Goal: Task Accomplishment & Management: Manage account settings

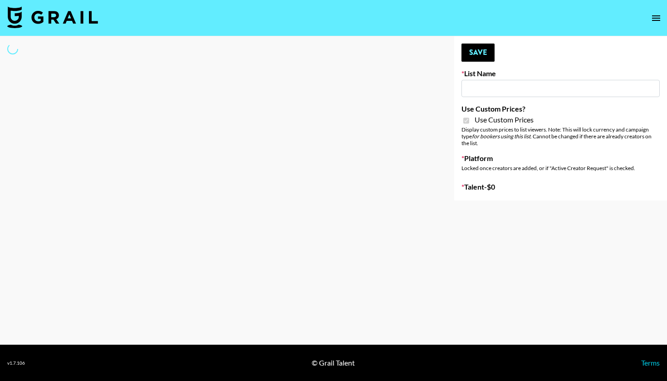
type input "SLG Strategy Game"
checkbox input "true"
select select "Brand"
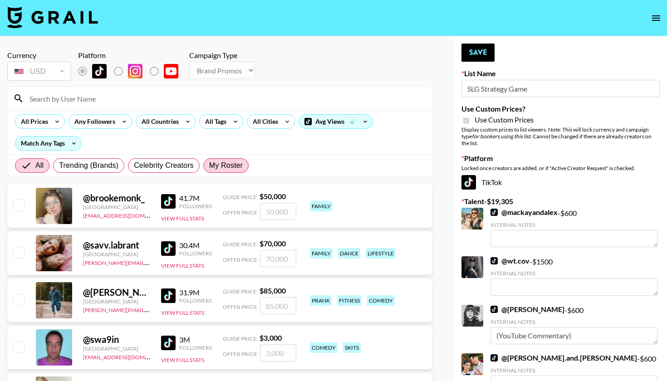
click at [230, 165] on span "My Roster" at bounding box center [226, 165] width 34 height 11
click at [209, 166] on input "My Roster" at bounding box center [209, 166] width 0 height 0
radio input "true"
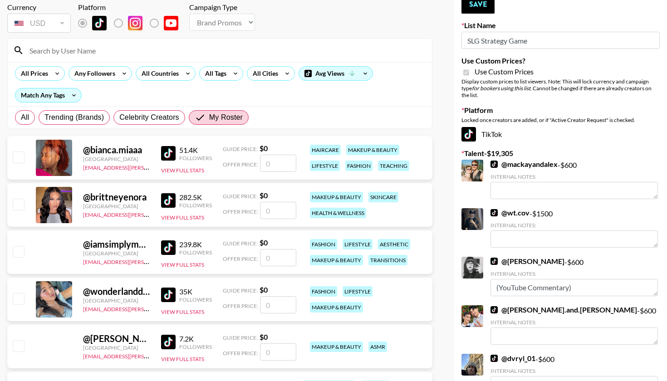
scroll to position [52, 0]
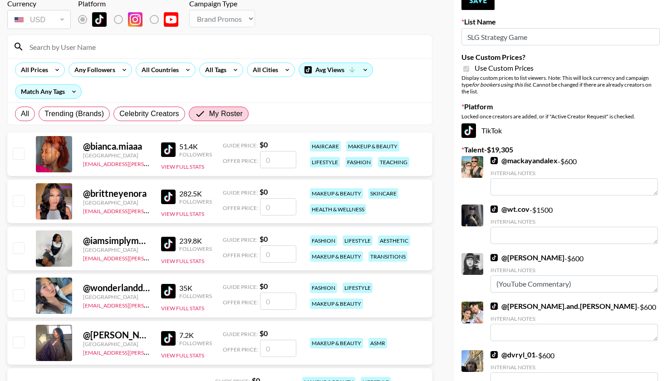
click at [16, 290] on input "checkbox" at bounding box center [18, 294] width 11 height 11
click at [20, 297] on input "checkbox" at bounding box center [18, 294] width 11 height 11
click at [269, 299] on input "number" at bounding box center [278, 301] width 36 height 17
checkbox input "true"
type input "5"
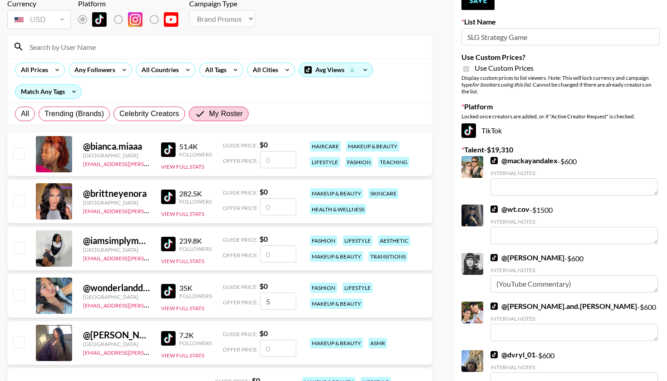
checkbox input "false"
checkbox input "true"
type input "600"
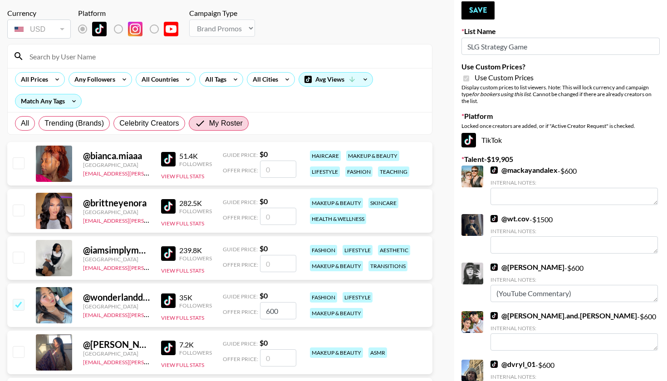
scroll to position [38, 0]
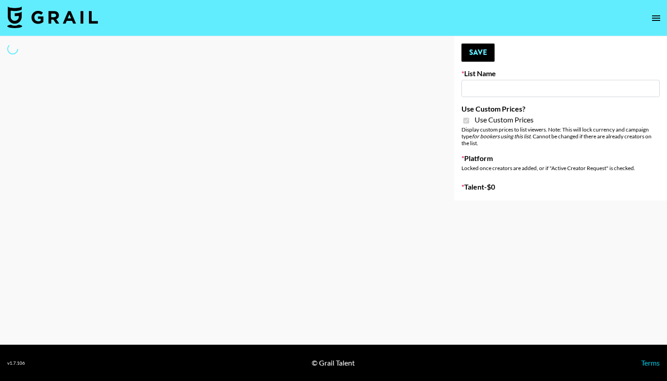
type input "SLG Strategy Game"
checkbox input "true"
select select "Brand"
type input "ZENOWELL AI"
checkbox input "true"
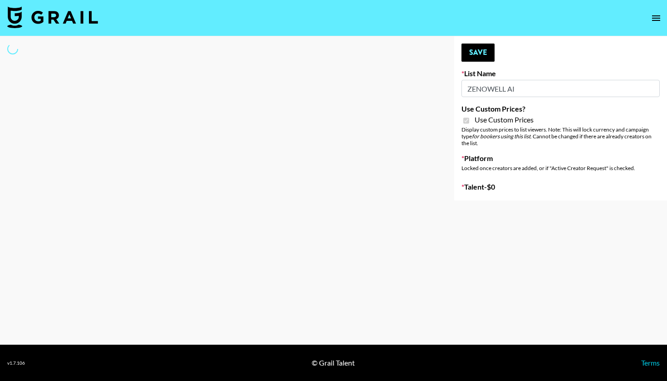
select select "Brand"
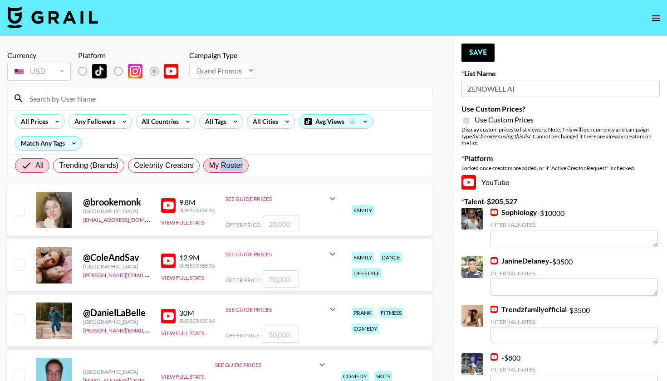
click at [221, 165] on span "My Roster" at bounding box center [226, 165] width 34 height 11
click at [209, 166] on input "My Roster" at bounding box center [209, 166] width 0 height 0
radio input "true"
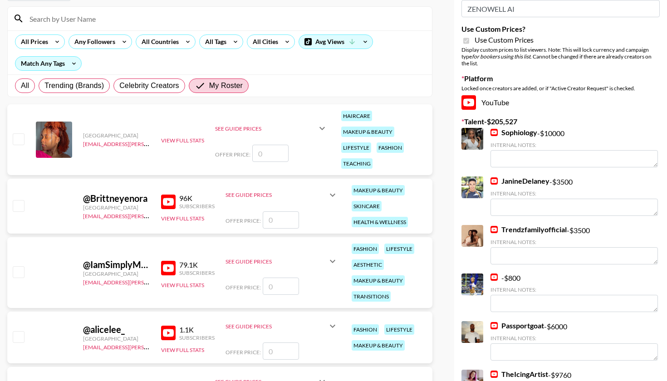
scroll to position [83, 0]
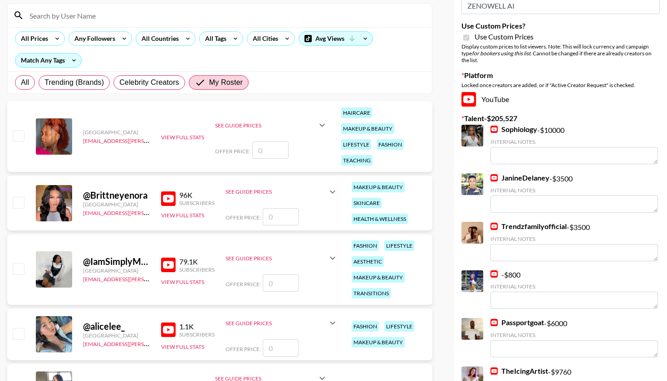
click at [19, 203] on input "checkbox" at bounding box center [18, 202] width 11 height 11
click at [19, 202] on input "checkbox" at bounding box center [18, 202] width 11 height 11
click at [284, 216] on input "number" at bounding box center [281, 216] width 36 height 17
checkbox input "true"
type input "1"
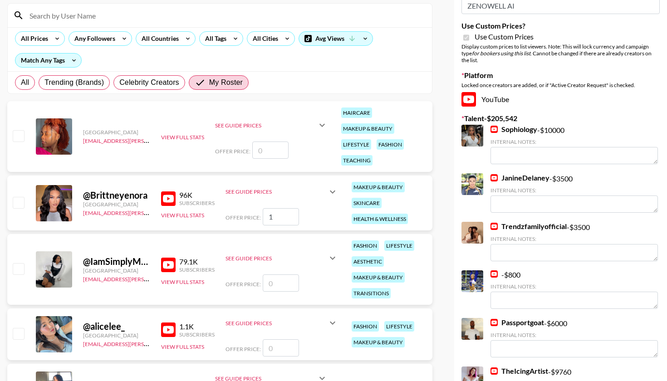
checkbox input "false"
checkbox input "true"
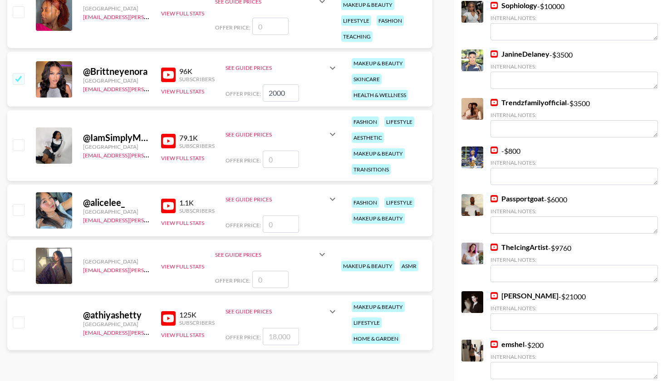
scroll to position [215, 0]
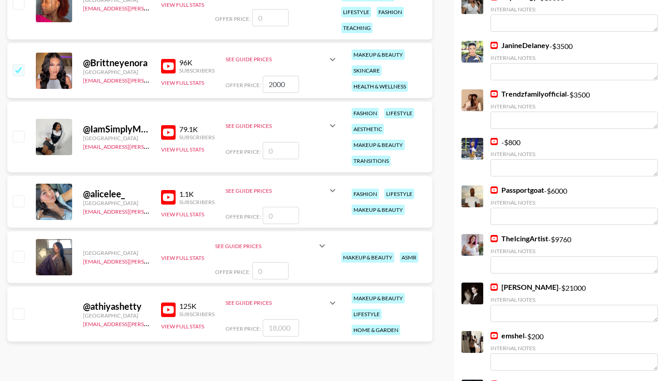
type input "2000"
click at [279, 332] on input "number" at bounding box center [281, 327] width 36 height 17
checkbox input "true"
type input "18"
checkbox input "false"
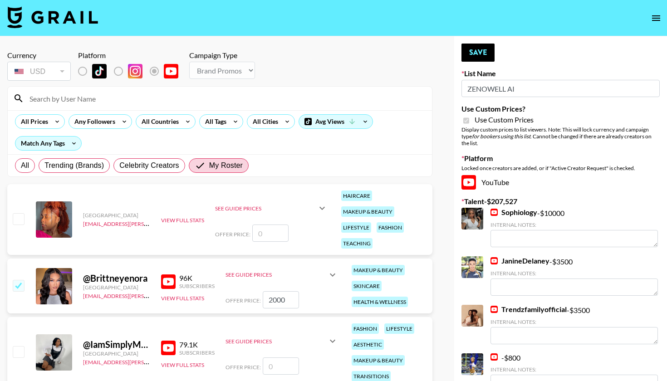
scroll to position [0, 0]
click at [488, 53] on button "Save" at bounding box center [477, 53] width 33 height 18
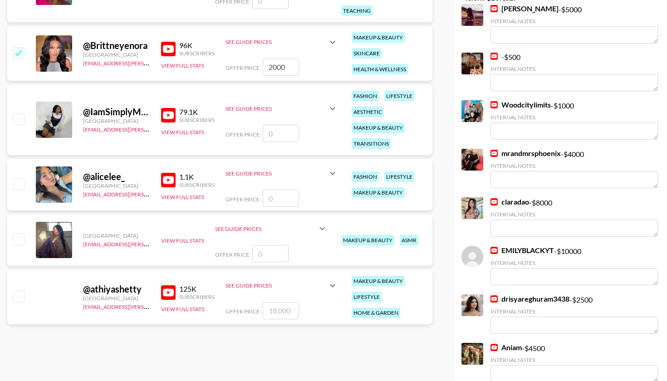
scroll to position [232, 0]
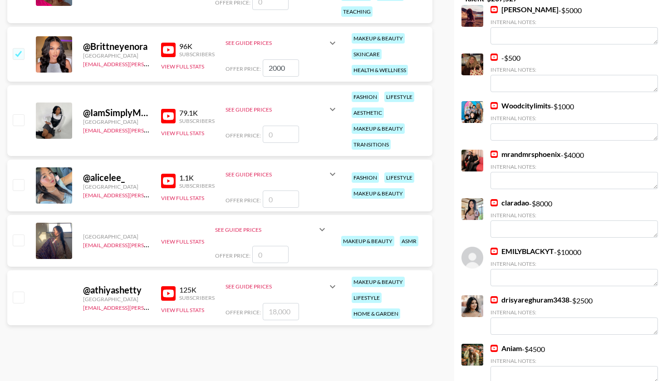
click at [16, 298] on input "checkbox" at bounding box center [18, 297] width 11 height 11
checkbox input "true"
type input "18000"
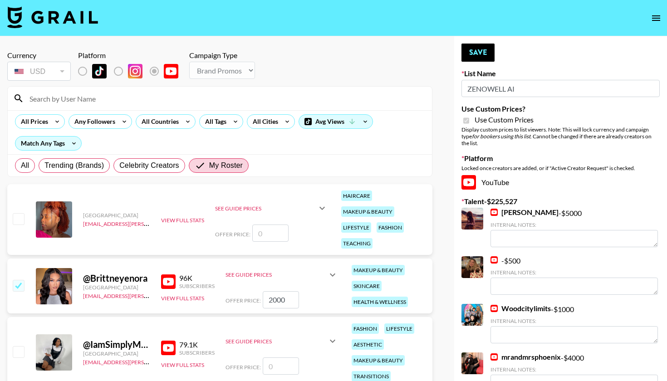
scroll to position [0, 0]
click at [486, 54] on button "Save" at bounding box center [477, 53] width 33 height 18
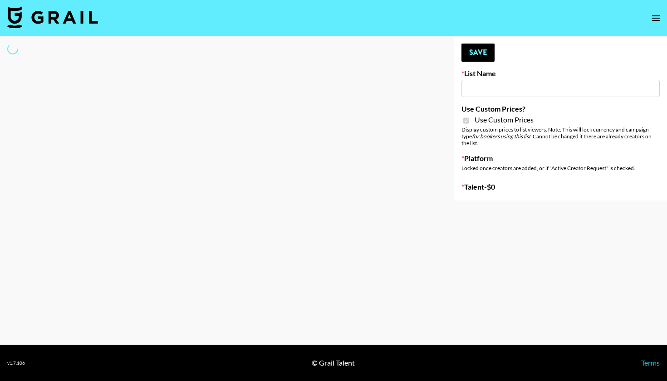
type input "Hily (10th Oct)"
checkbox input "true"
select select "Brand"
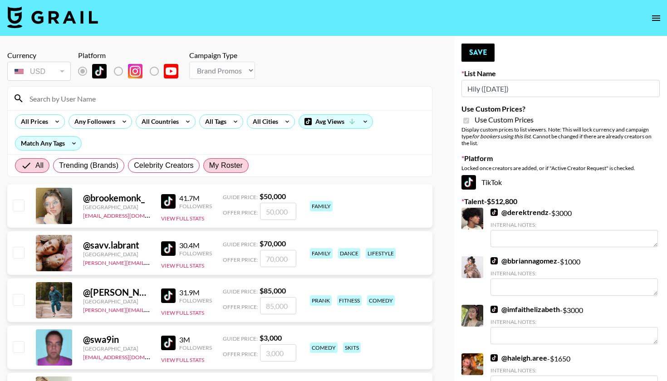
click at [229, 171] on label "My Roster" at bounding box center [225, 165] width 45 height 15
click at [209, 166] on input "My Roster" at bounding box center [209, 166] width 0 height 0
radio input "true"
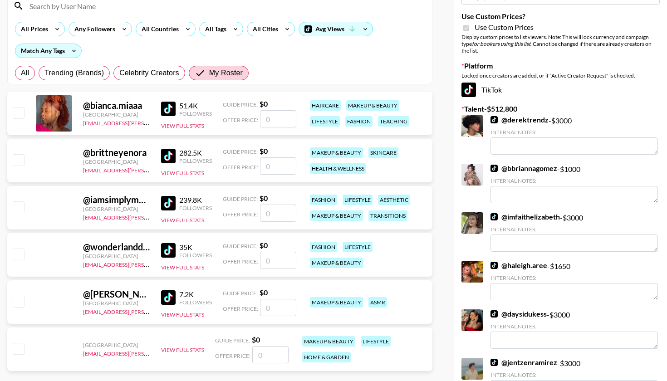
scroll to position [93, 0]
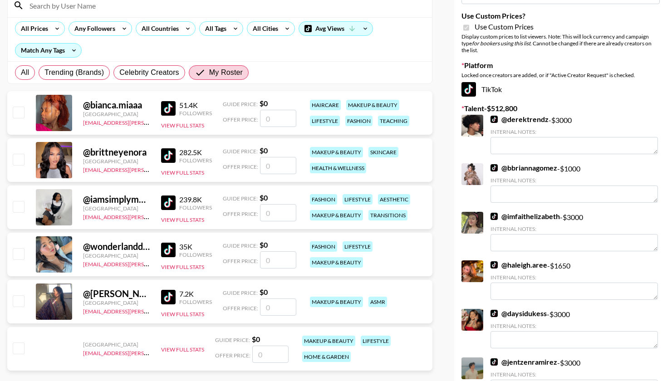
click at [23, 202] on input "checkbox" at bounding box center [18, 206] width 11 height 11
click at [20, 205] on input "checkbox" at bounding box center [18, 206] width 11 height 11
click at [265, 216] on input "number" at bounding box center [278, 212] width 36 height 17
checkbox input "true"
type input "2000"
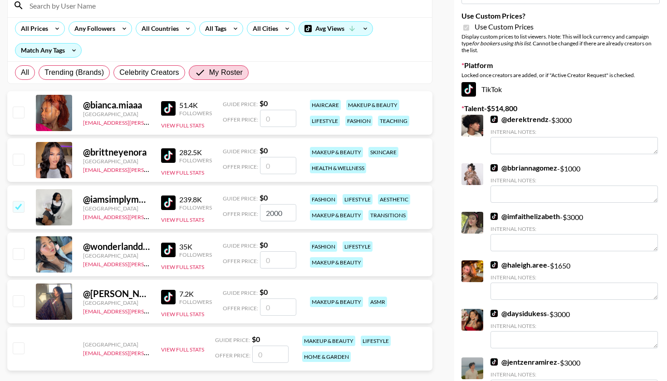
click at [280, 261] on input "number" at bounding box center [278, 259] width 36 height 17
checkbox input "true"
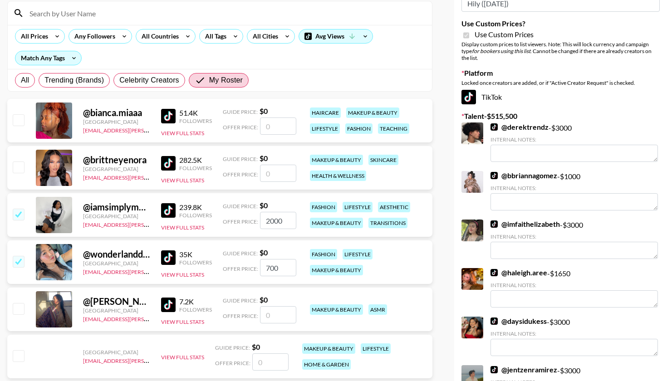
scroll to position [86, 0]
type input "700"
click at [277, 181] on input "number" at bounding box center [278, 172] width 36 height 17
checkbox input "true"
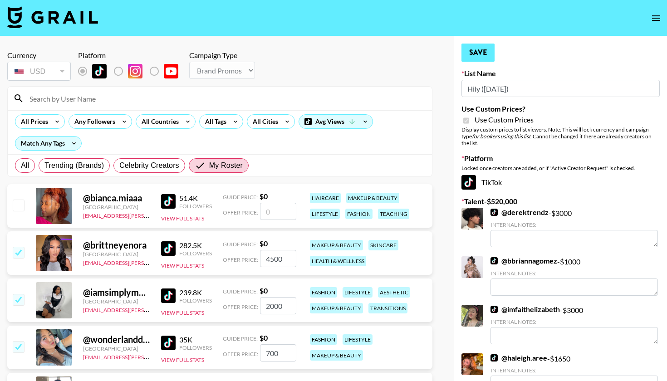
scroll to position [0, 0]
type input "4500"
click at [485, 53] on button "Save" at bounding box center [477, 53] width 33 height 18
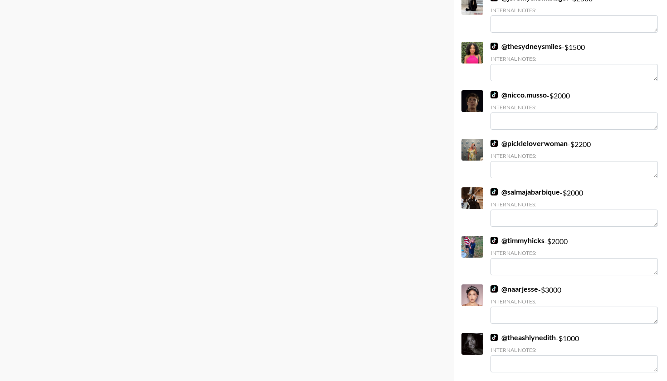
scroll to position [5141, 0]
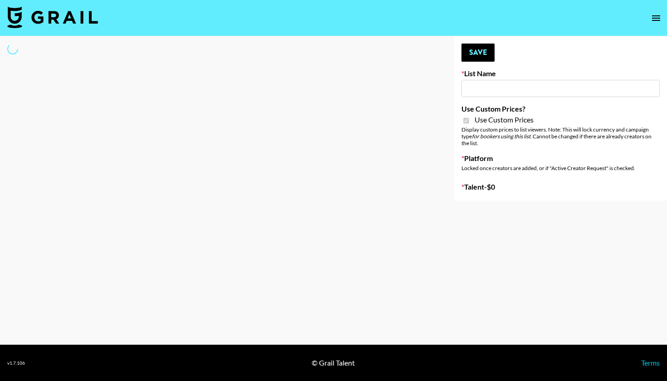
select select "Brand"
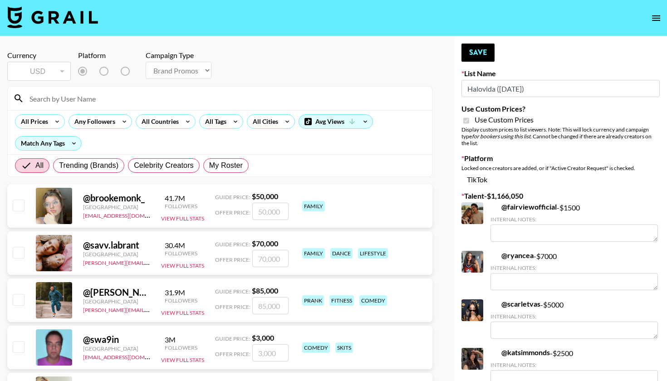
type input "Halovida ([DATE])"
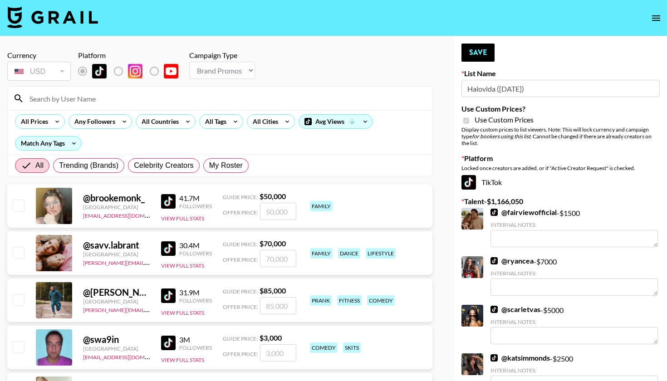
checkbox input "true"
click at [230, 166] on span "My Roster" at bounding box center [226, 165] width 34 height 11
click at [209, 166] on input "My Roster" at bounding box center [209, 166] width 0 height 0
radio input "true"
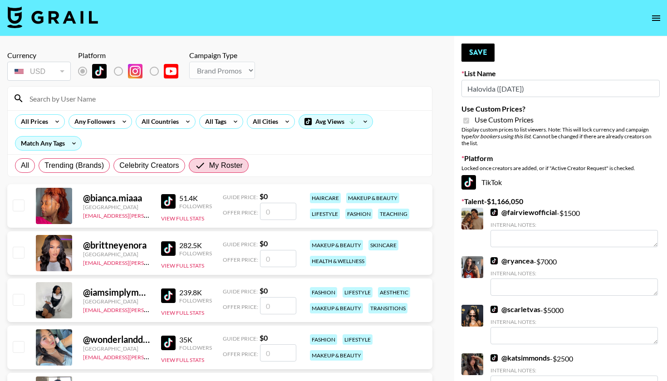
click at [277, 212] on input "number" at bounding box center [278, 211] width 36 height 17
checkbox input "true"
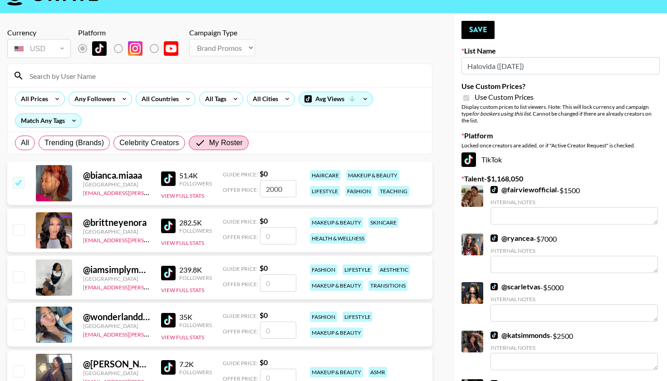
scroll to position [27, 0]
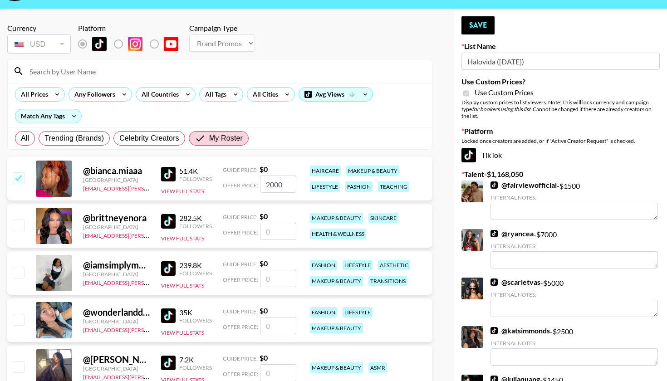
type input "2000"
click at [283, 232] on input "number" at bounding box center [278, 231] width 36 height 17
checkbox input "true"
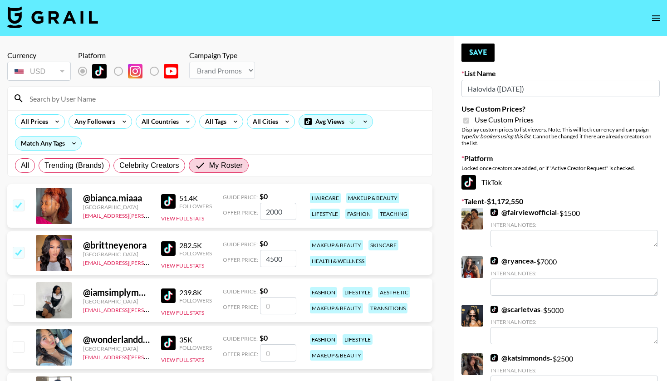
scroll to position [0, 0]
type input "4500"
click at [491, 49] on button "Save" at bounding box center [477, 53] width 33 height 18
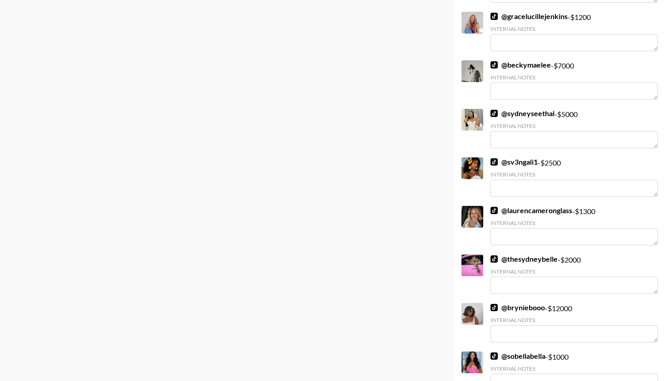
scroll to position [1943, 0]
